Goal: Information Seeking & Learning: Find specific fact

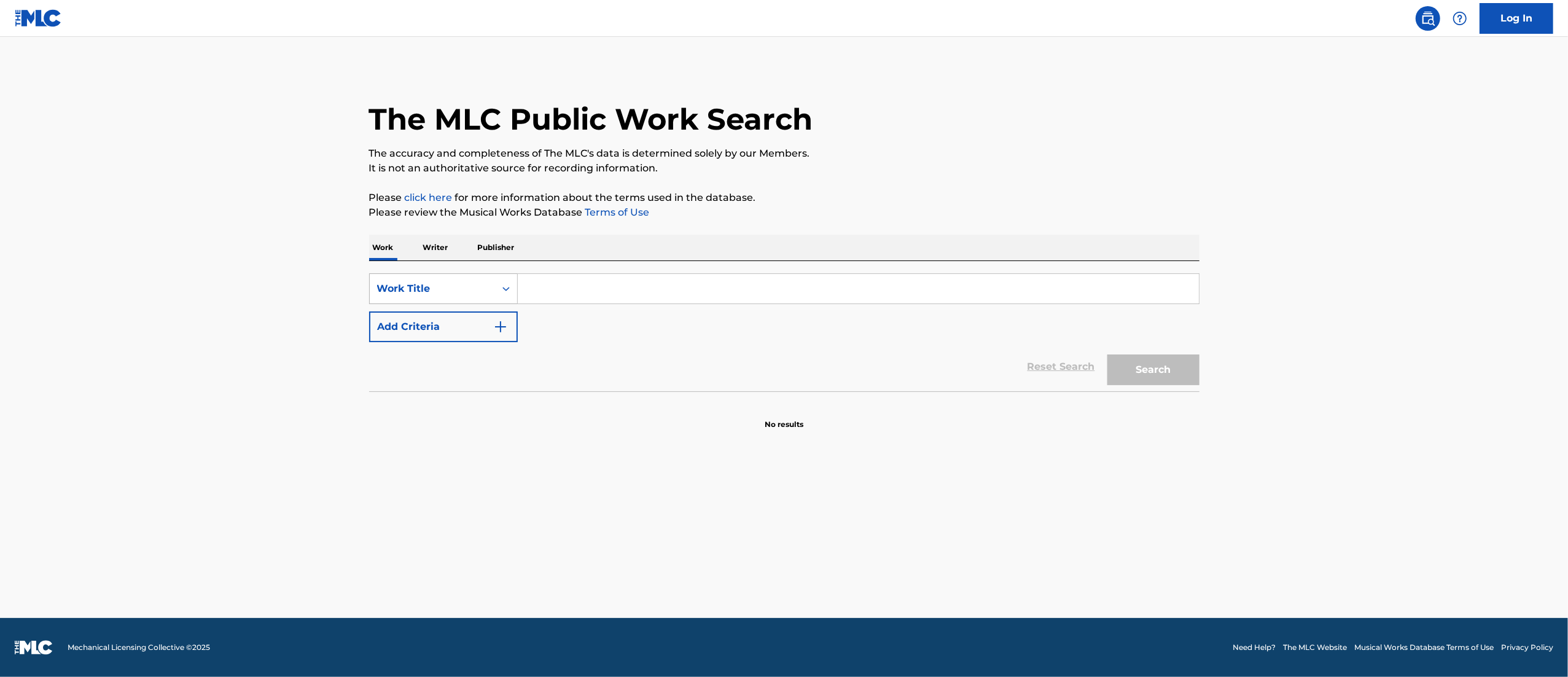
click at [446, 287] on div "Work Title" at bounding box center [432, 288] width 110 height 15
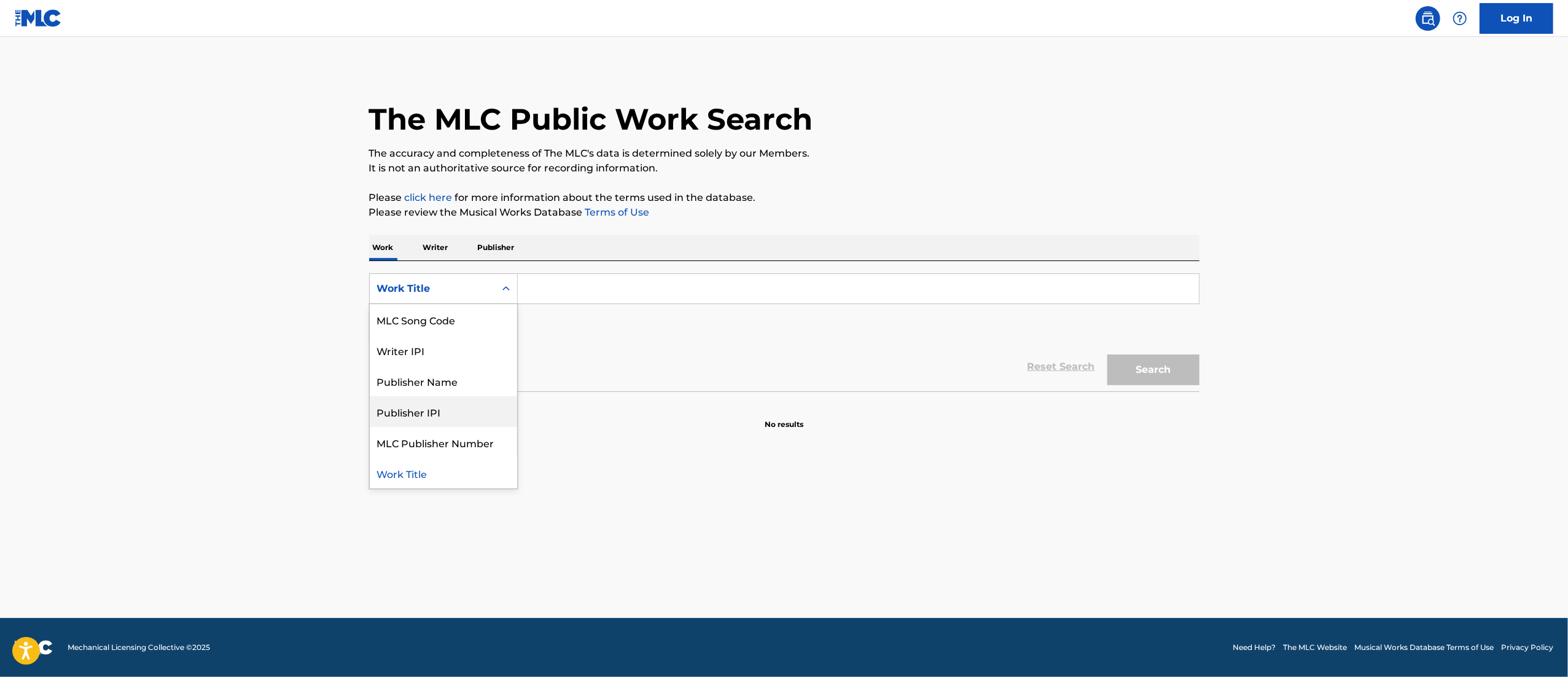
click at [436, 396] on div "Publisher IPI" at bounding box center [444, 411] width 148 height 31
click at [561, 287] on input "Search Form" at bounding box center [858, 288] width 681 height 29
paste input "1061167781"
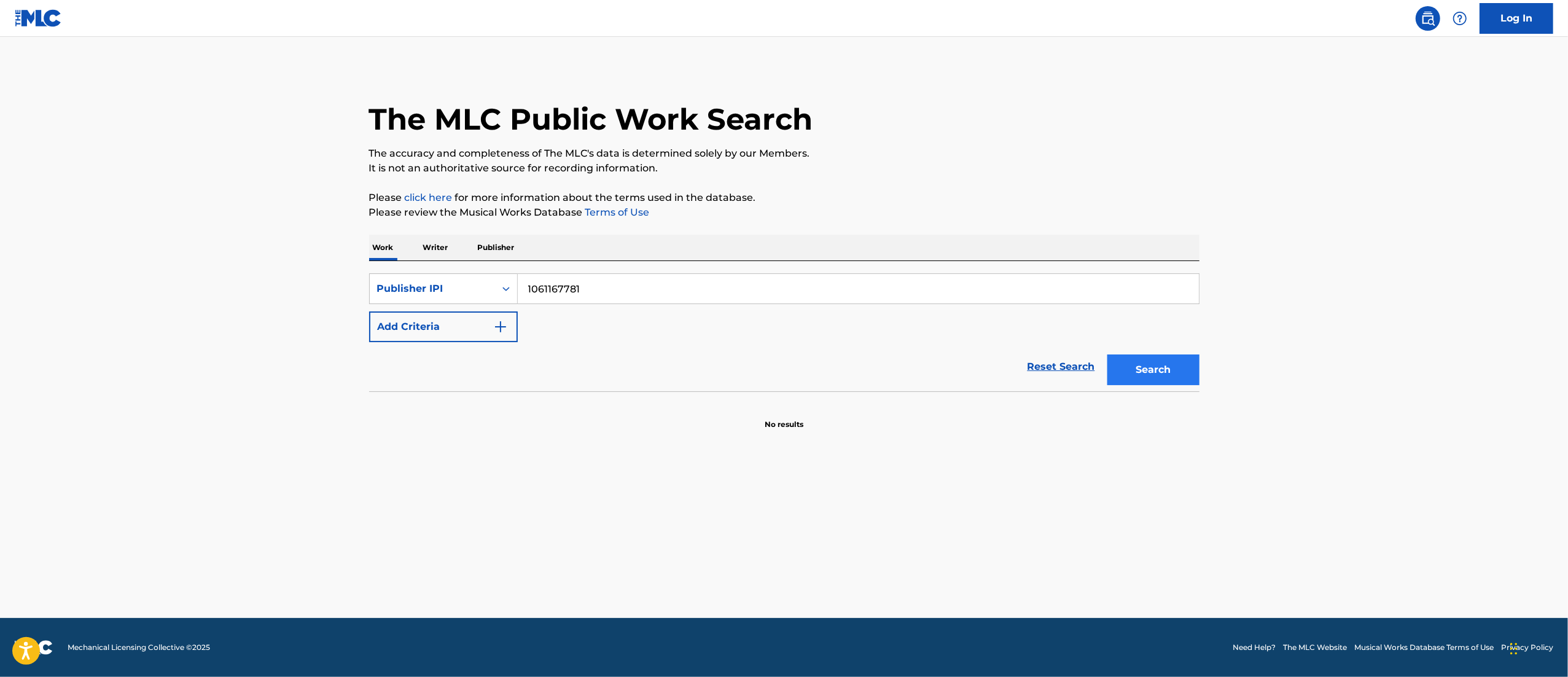
type input "1061167781"
click at [1178, 375] on button "Search" at bounding box center [1154, 369] width 92 height 31
click at [485, 280] on div "Publisher IPI" at bounding box center [433, 288] width 125 height 23
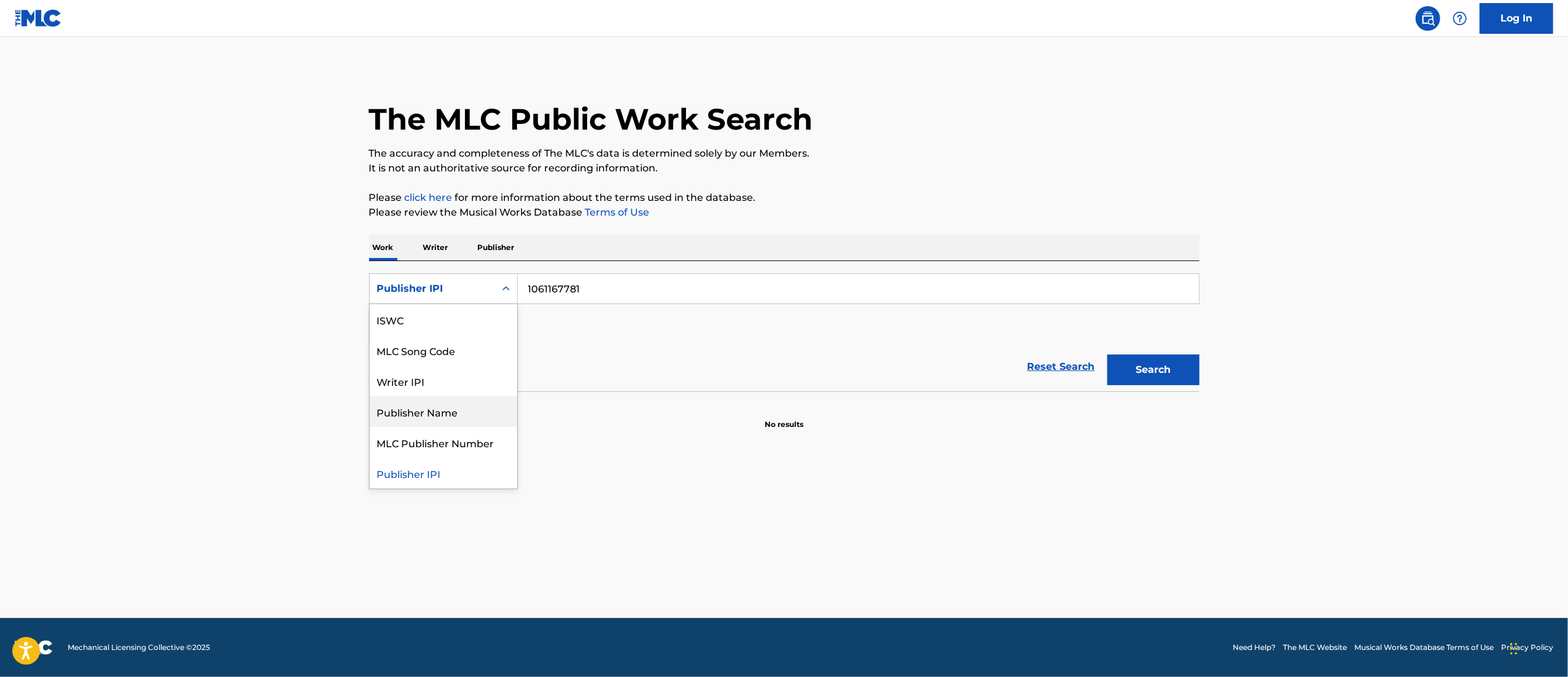
click at [442, 398] on div "Publisher Name" at bounding box center [444, 411] width 148 height 31
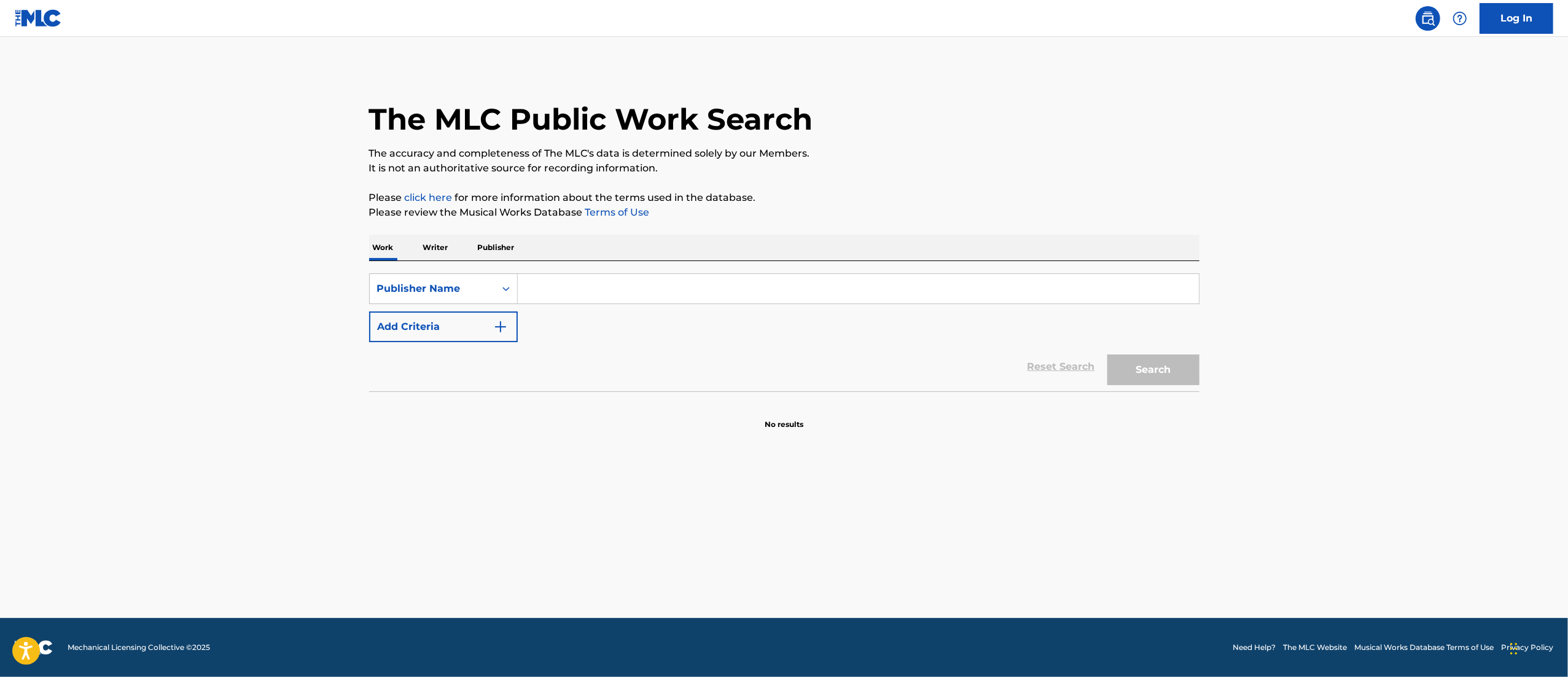
click at [612, 274] on input "Search Form" at bounding box center [858, 288] width 681 height 29
type input "green light music publishing"
click at [1108, 354] on button "Search" at bounding box center [1154, 369] width 92 height 31
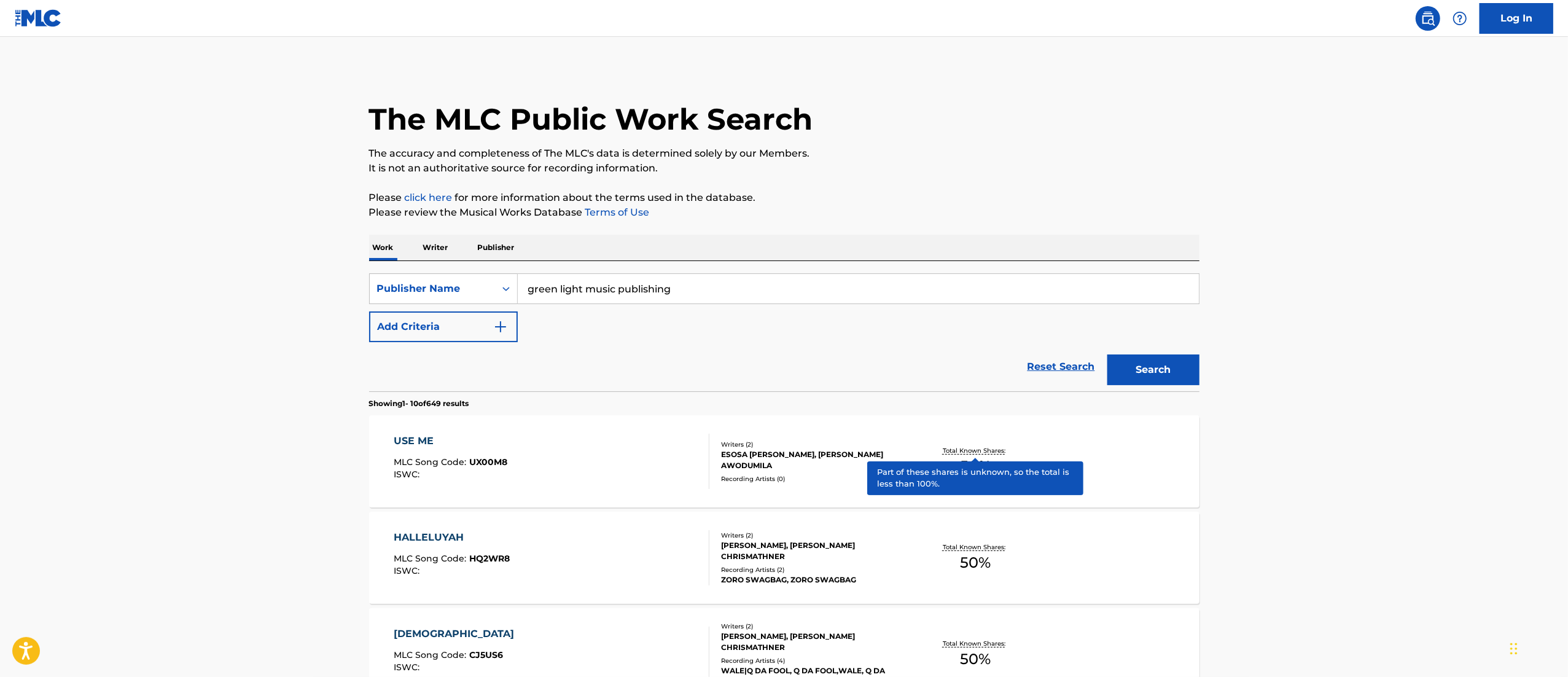
click at [803, 462] on div "ESOSA [PERSON_NAME], [PERSON_NAME] AWODUMILA" at bounding box center [814, 460] width 186 height 22
click at [541, 280] on input "green light music publishing" at bounding box center [858, 288] width 681 height 29
click at [490, 296] on div "Publisher Name" at bounding box center [433, 288] width 125 height 23
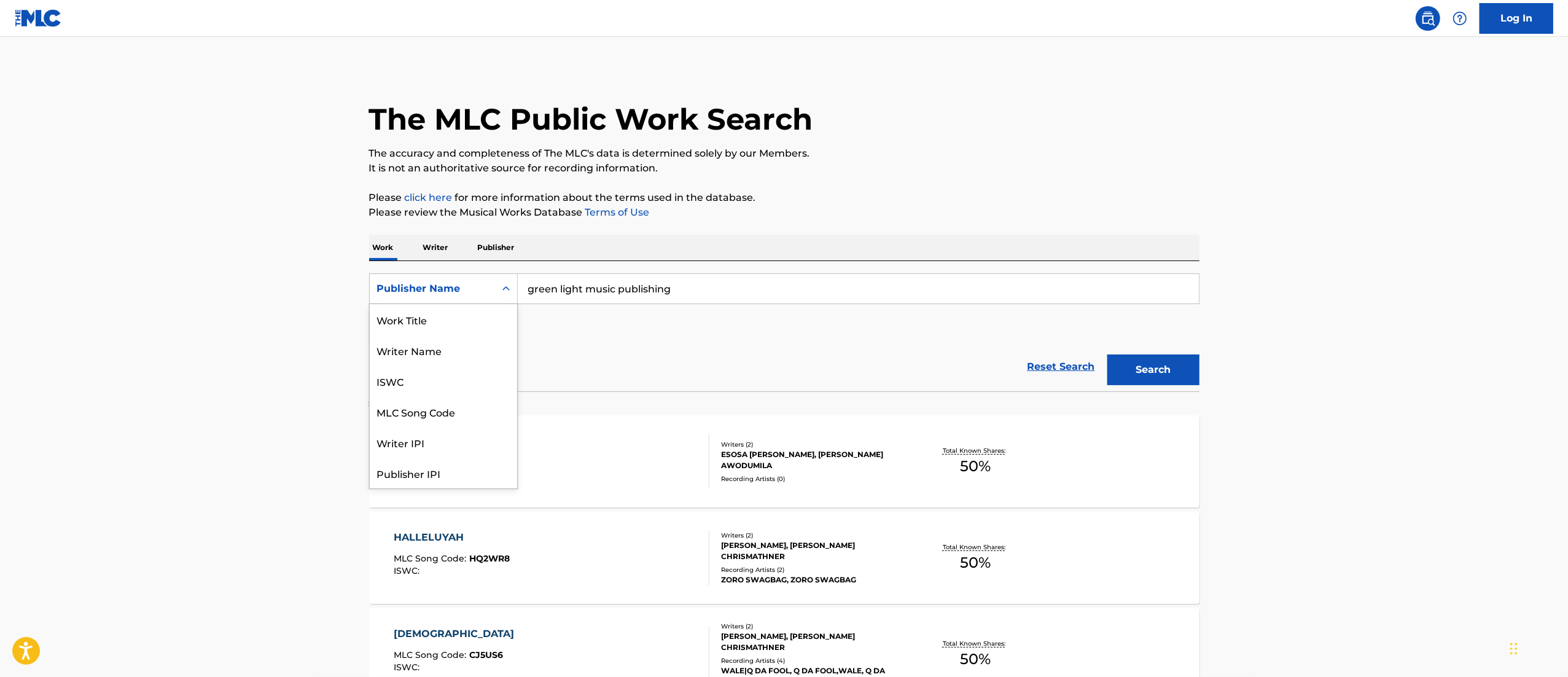
scroll to position [76, 0]
click at [441, 396] on div "Publisher IPI" at bounding box center [444, 411] width 148 height 31
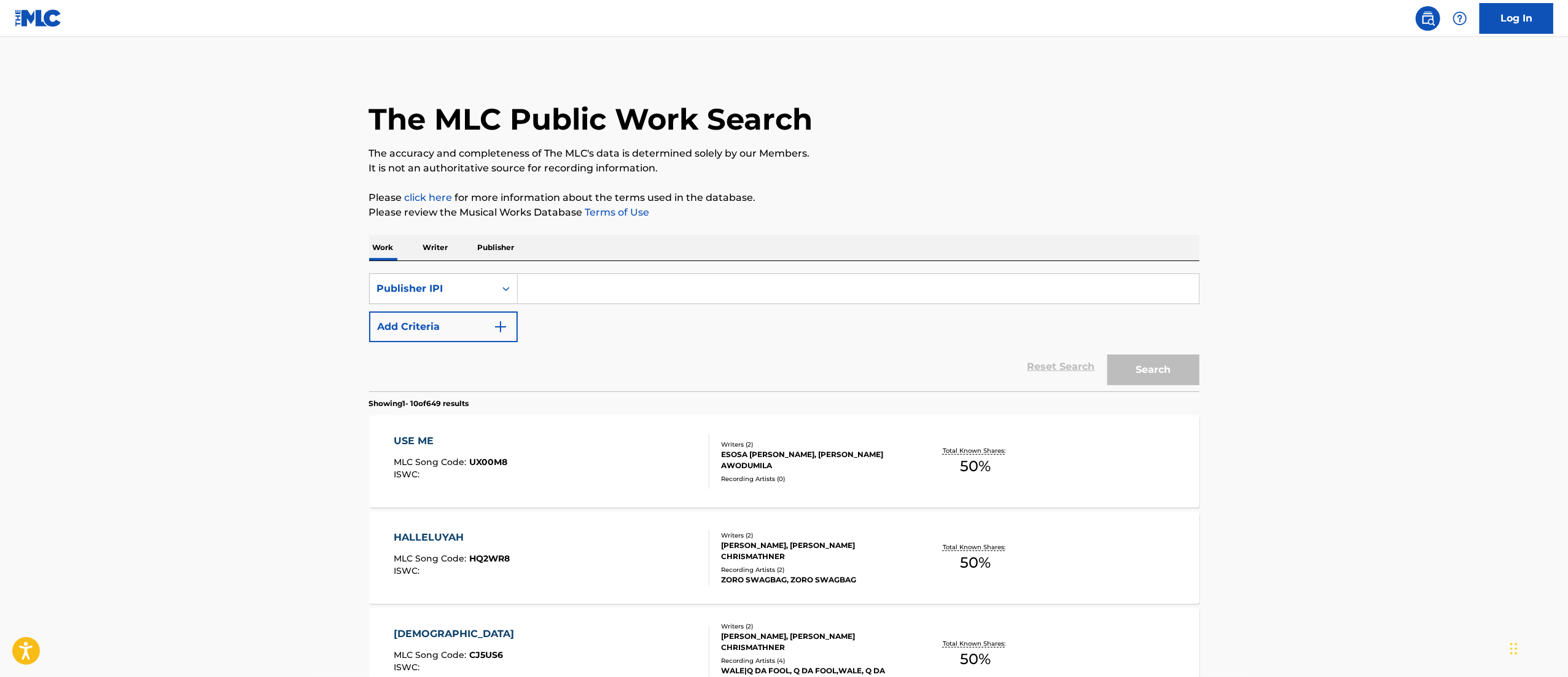
click at [660, 294] on input "Search Form" at bounding box center [858, 288] width 681 height 29
paste input "00243424982"
type input "00243424982"
click at [1108, 354] on button "Search" at bounding box center [1154, 369] width 92 height 31
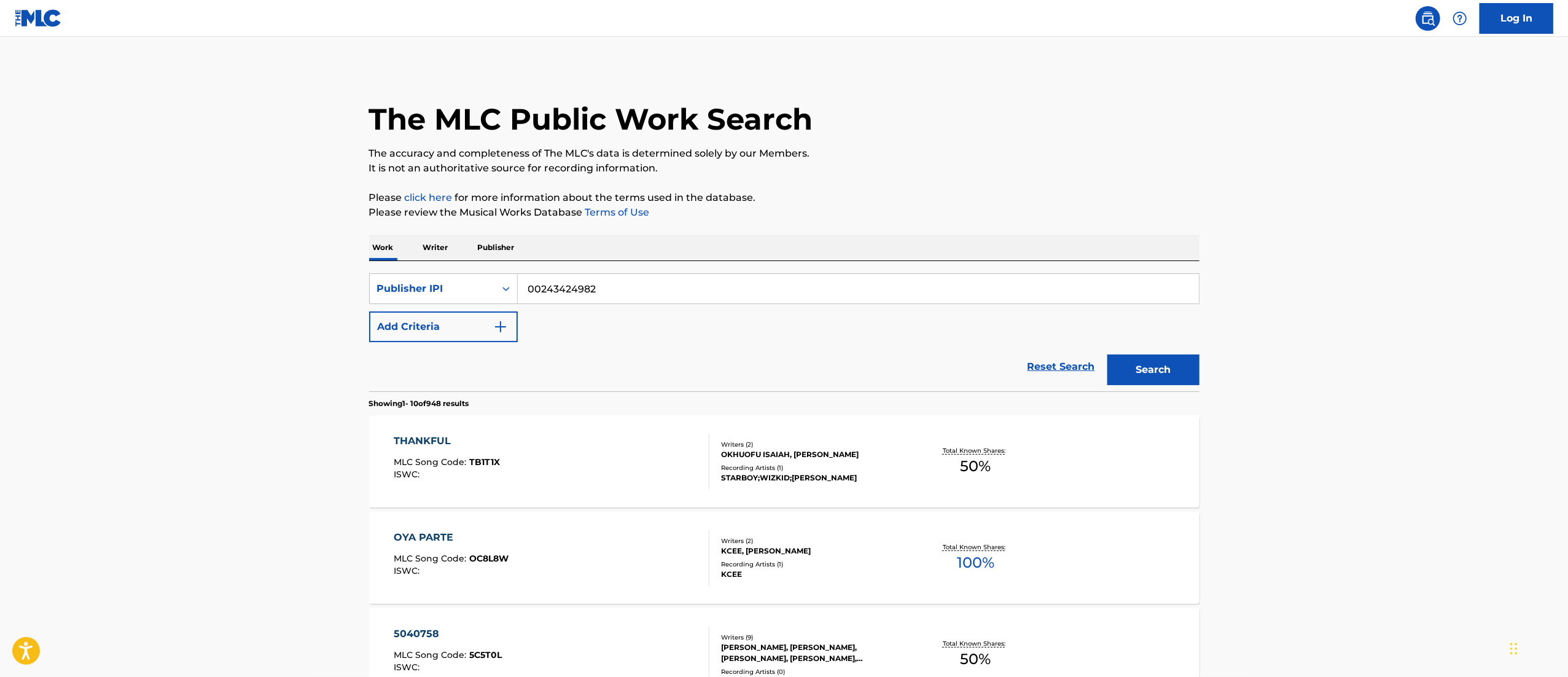
scroll to position [123, 0]
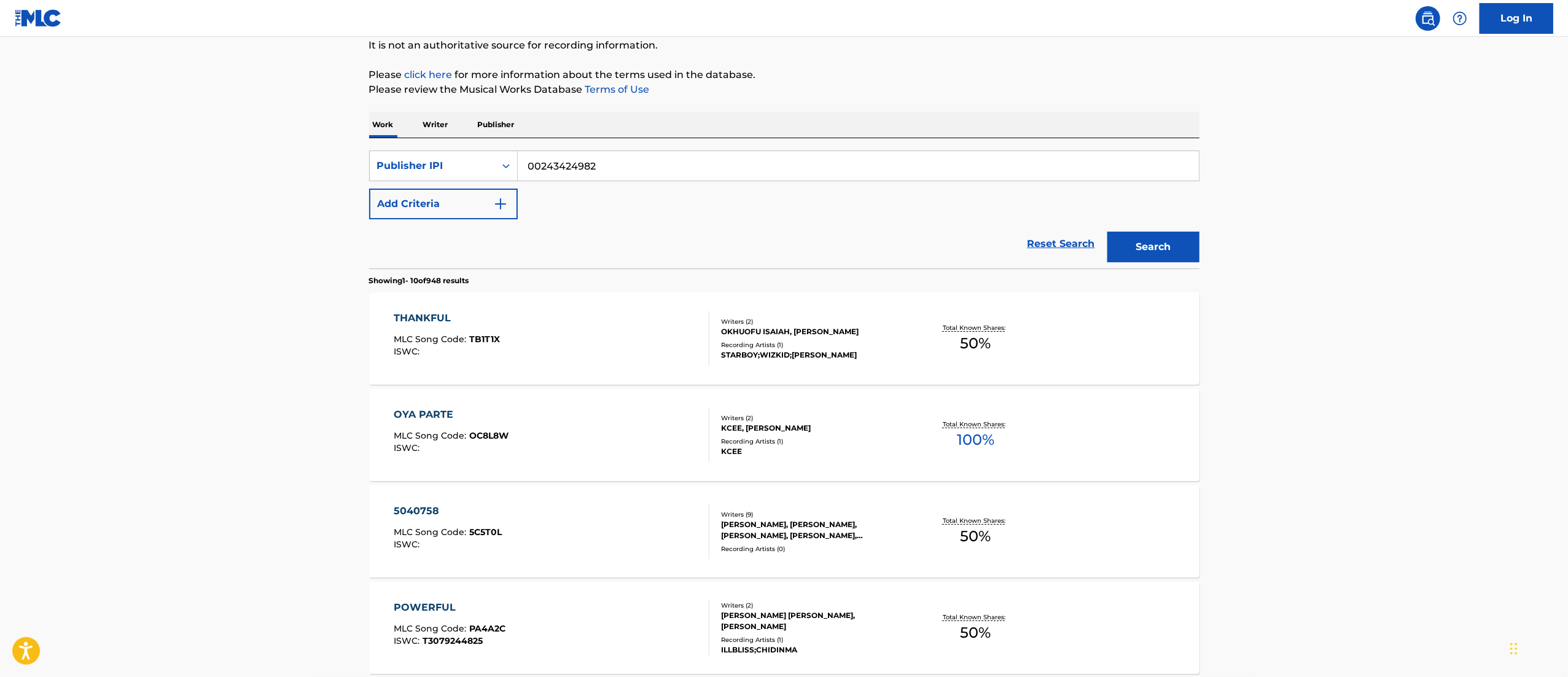
click at [469, 339] on span "TB1T1X" at bounding box center [484, 339] width 31 height 11
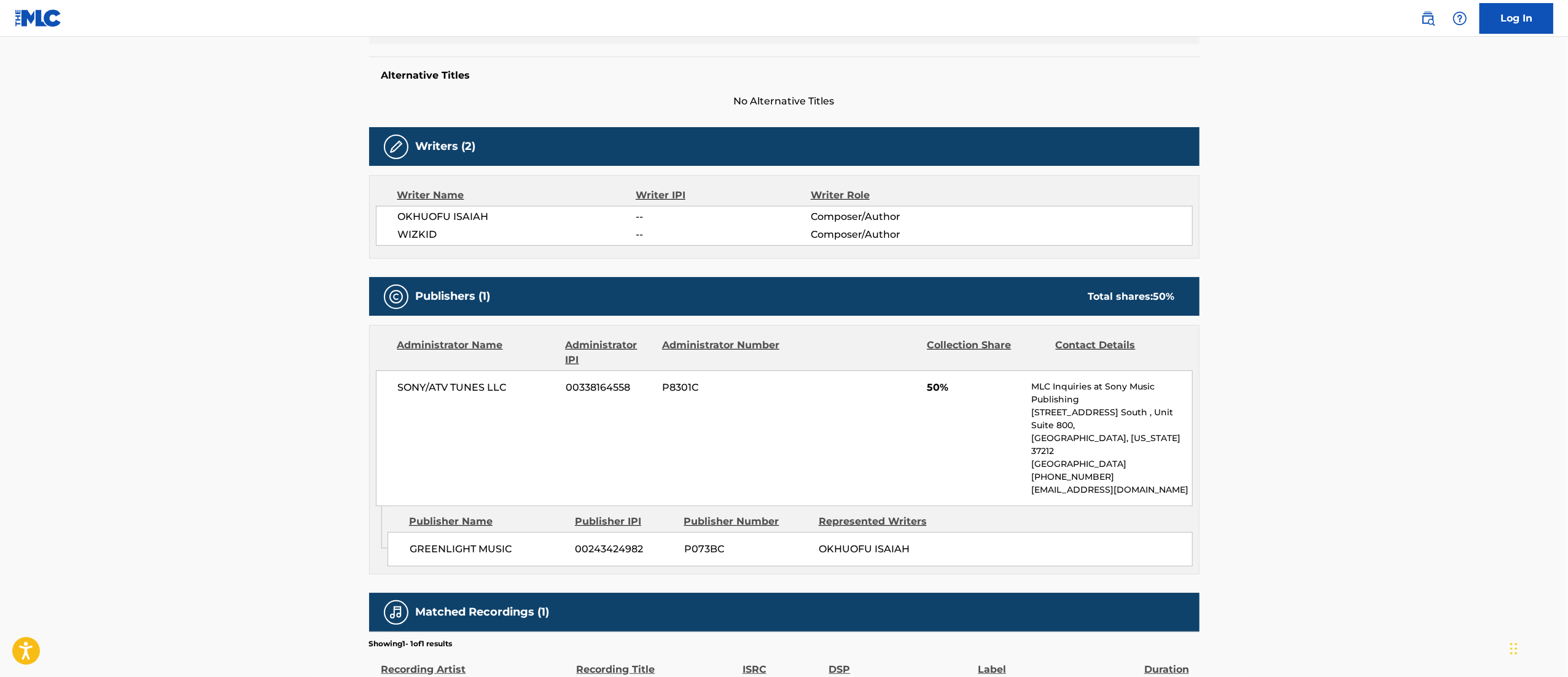
scroll to position [368, 0]
